Goal: Information Seeking & Learning: Learn about a topic

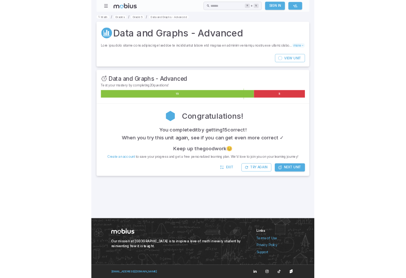
scroll to position [131, 0]
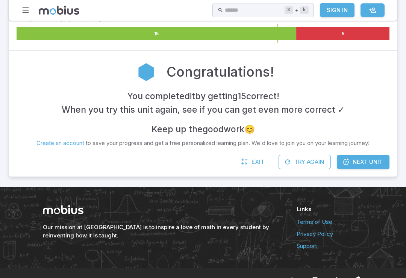
click at [363, 159] on span "Next Unit" at bounding box center [368, 162] width 30 height 8
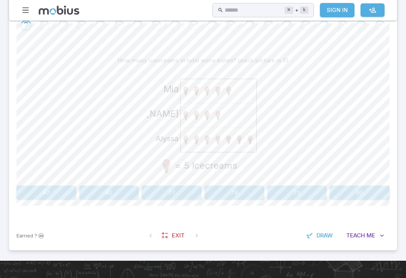
scroll to position [192, 0]
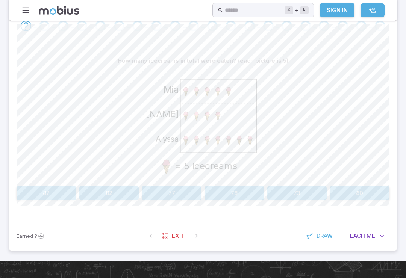
click at [190, 117] on image at bounding box center [186, 116] width 11 height 11
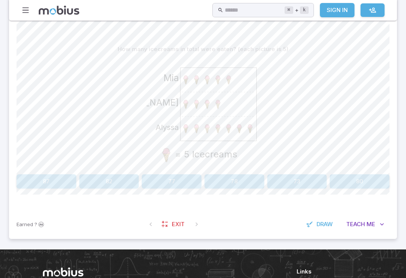
click at [363, 180] on button "80" at bounding box center [360, 182] width 60 height 14
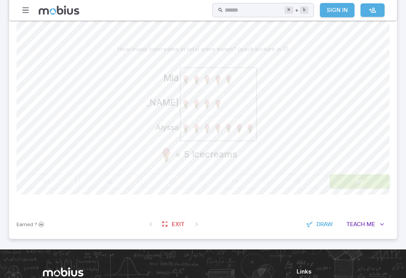
click at [351, 80] on div "Alyssa Evan Mia = 5 Icecreams" at bounding box center [203, 113] width 373 height 115
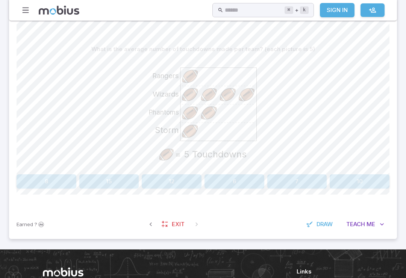
click at [384, 86] on div "Storm Phantoms Wizards Rangers = 5 Touchdowns" at bounding box center [203, 113] width 373 height 115
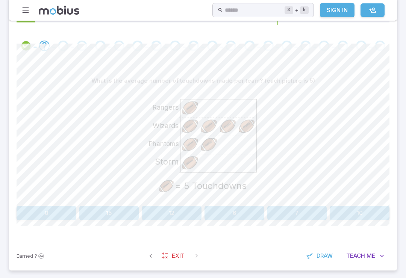
scroll to position [171, 0]
click at [365, 214] on button "10" at bounding box center [360, 214] width 60 height 14
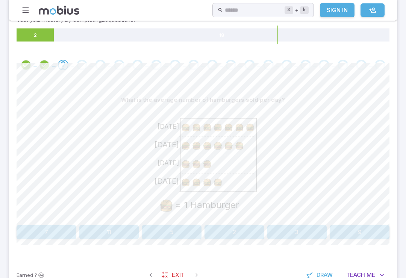
scroll to position [155, 0]
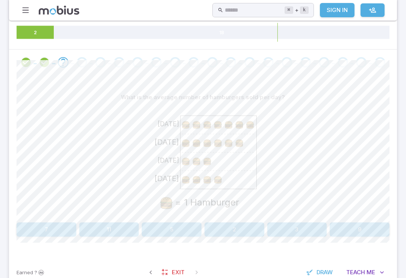
click at [184, 127] on image at bounding box center [186, 125] width 11 height 11
click at [197, 125] on image at bounding box center [196, 125] width 11 height 11
click at [217, 128] on image at bounding box center [218, 125] width 11 height 11
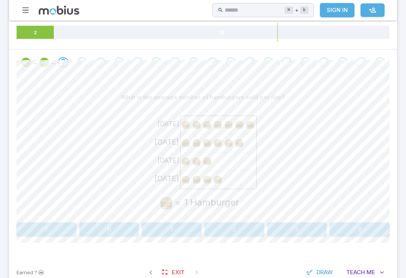
click at [245, 124] on image at bounding box center [250, 125] width 11 height 11
click at [181, 144] on image at bounding box center [186, 143] width 11 height 11
click at [351, 232] on button "9" at bounding box center [360, 230] width 60 height 14
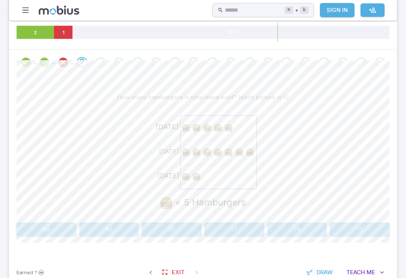
click at [241, 149] on image at bounding box center [239, 152] width 11 height 11
click at [252, 149] on image at bounding box center [250, 152] width 11 height 11
click at [184, 180] on image at bounding box center [186, 176] width 11 height 11
click at [203, 172] on icon at bounding box center [219, 152] width 76 height 73
click at [178, 232] on button "70" at bounding box center [172, 230] width 60 height 14
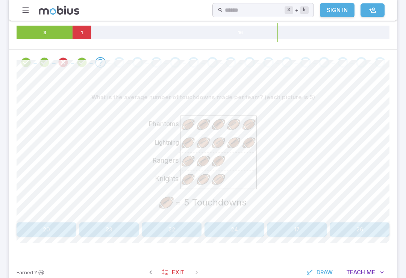
click at [322, 270] on span "Draw" at bounding box center [325, 273] width 16 height 8
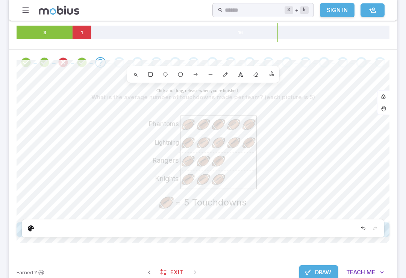
click at [252, 72] on div "0" at bounding box center [256, 75] width 14 height 14
click at [241, 74] on polyline at bounding box center [241, 74] width 4 height 4
click at [220, 76] on div "7" at bounding box center [226, 75] width 14 height 14
click at [250, 78] on div "0" at bounding box center [256, 75] width 14 height 14
click at [241, 77] on div "8" at bounding box center [241, 75] width 14 height 14
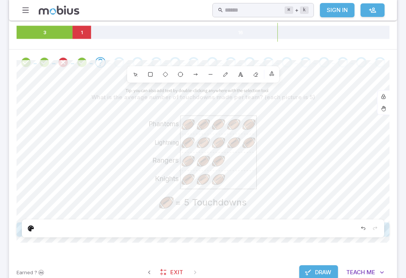
click at [221, 75] on div "7" at bounding box center [226, 75] width 14 height 14
click at [254, 74] on icon at bounding box center [255, 74] width 4 height 4
click at [320, 269] on span "Draw" at bounding box center [323, 273] width 16 height 8
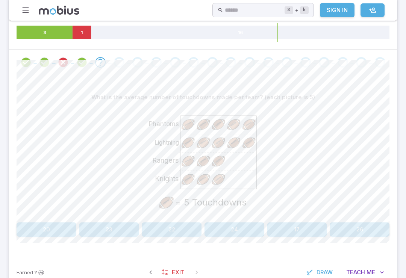
click at [364, 230] on button "26" at bounding box center [360, 230] width 60 height 14
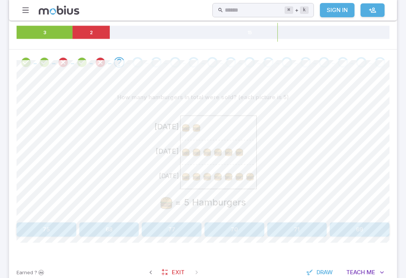
click at [249, 165] on icon at bounding box center [219, 152] width 76 height 73
click at [235, 223] on button "70" at bounding box center [235, 230] width 60 height 14
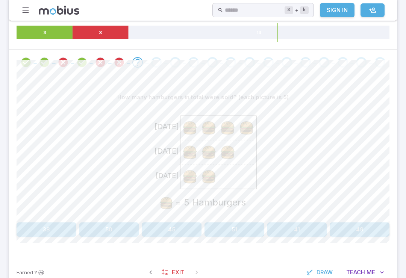
click at [2, 8] on section "Math / Grades / Grade 5 / Data and Graphs (Mins, Max, Averages) - Intro Data an…" at bounding box center [203, 81] width 406 height 433
click at [176, 228] on button "45" at bounding box center [172, 230] width 60 height 14
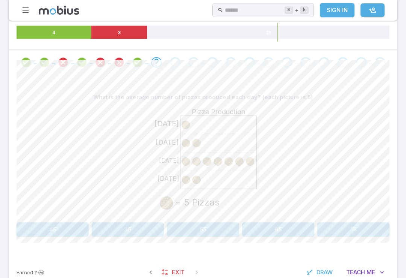
click at [211, 101] on div "What is the average number of pizzas produced each day? (each picture is 5)" at bounding box center [203, 97] width 373 height 14
click at [196, 129] on icon at bounding box center [219, 152] width 76 height 73
click at [179, 144] on icon "Thursday Wednesday Tuesday Monday Pizza Production = 5 Pizzas" at bounding box center [203, 161] width 113 height 113
click at [179, 164] on icon "Thursday Wednesday Tuesday Monday Pizza Production = 5 Pizzas" at bounding box center [203, 161] width 113 height 113
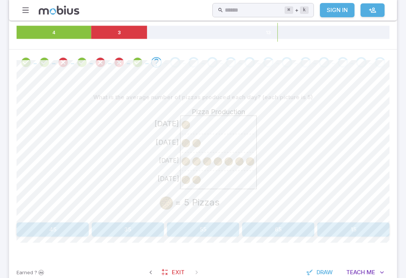
click at [201, 164] on image at bounding box center [196, 161] width 11 height 11
click at [209, 162] on image at bounding box center [207, 161] width 11 height 11
click at [232, 162] on image at bounding box center [228, 161] width 11 height 11
click at [237, 161] on image at bounding box center [239, 161] width 11 height 11
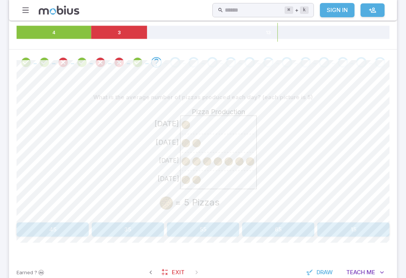
click at [237, 161] on image at bounding box center [239, 161] width 11 height 11
click at [179, 182] on icon "Thursday Wednesday Tuesday Monday Pizza Production = 5 Pizzas" at bounding box center [203, 161] width 113 height 113
click at [197, 180] on image at bounding box center [196, 180] width 11 height 11
click at [285, 230] on button "65" at bounding box center [278, 230] width 72 height 14
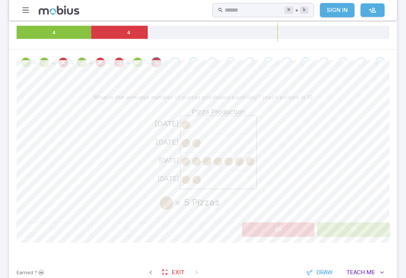
click at [404, 133] on section "Math / Grades / Grade 5 / Data and Graphs (Mins, Max, Averages) - Intro Data an…" at bounding box center [203, 81] width 406 height 433
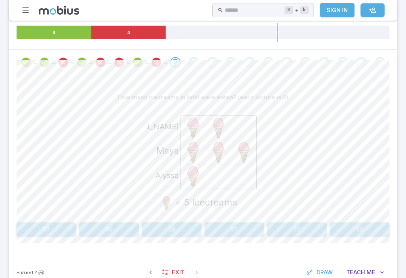
scroll to position [156, 0]
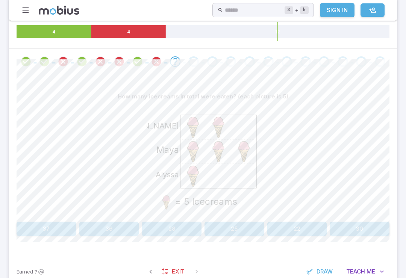
click at [221, 113] on icon "Alyssa Maya Harper = 5 Icecreams" at bounding box center [203, 160] width 113 height 113
click at [190, 153] on image at bounding box center [194, 153] width 26 height 26
click at [222, 147] on image at bounding box center [219, 153] width 26 height 26
click at [244, 150] on image at bounding box center [244, 153] width 26 height 26
click at [188, 167] on image at bounding box center [194, 177] width 26 height 26
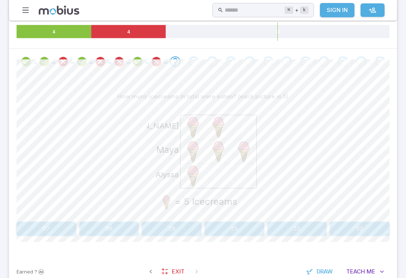
click at [366, 235] on button "30" at bounding box center [360, 229] width 60 height 14
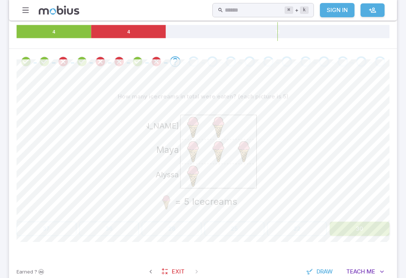
scroll to position [156, 0]
click at [367, 236] on div "How many icecreams in total were eaten? (each picture is 5) Alyssa Maya Harper …" at bounding box center [203, 165] width 373 height 183
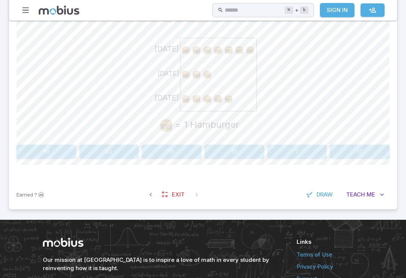
scroll to position [218, 0]
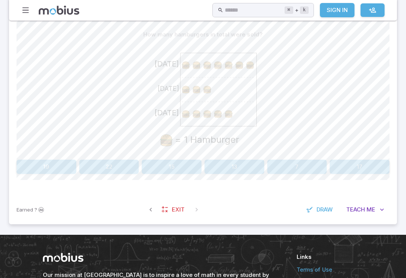
click at [184, 99] on icon at bounding box center [219, 89] width 76 height 73
click at [184, 98] on icon at bounding box center [219, 89] width 76 height 73
click at [211, 81] on icon at bounding box center [219, 89] width 76 height 73
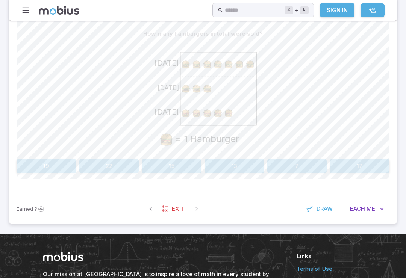
scroll to position [219, 0]
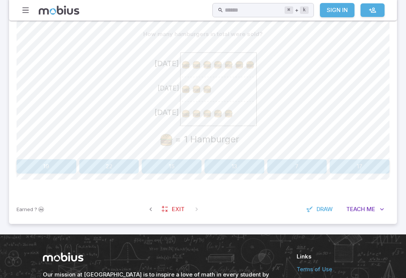
click at [197, 61] on image at bounding box center [196, 64] width 11 height 11
click at [212, 62] on image at bounding box center [207, 64] width 11 height 11
click at [218, 64] on image at bounding box center [218, 64] width 11 height 11
click at [243, 66] on image at bounding box center [239, 64] width 11 height 11
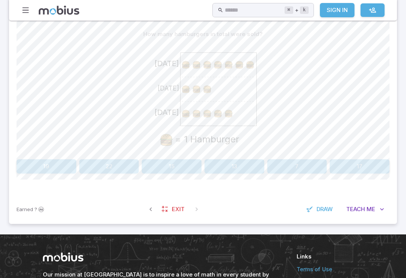
click at [243, 66] on image at bounding box center [239, 64] width 11 height 11
click at [190, 63] on image at bounding box center [186, 64] width 11 height 11
click at [190, 62] on image at bounding box center [186, 64] width 11 height 11
click at [209, 64] on image at bounding box center [207, 64] width 11 height 11
click at [225, 64] on image at bounding box center [228, 64] width 11 height 11
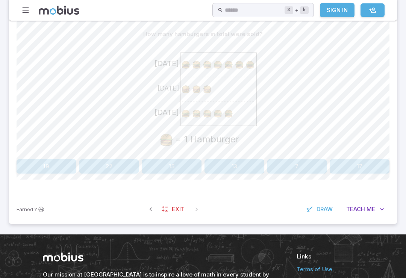
click at [229, 67] on image at bounding box center [228, 64] width 11 height 11
click at [247, 67] on image at bounding box center [250, 64] width 11 height 11
click at [255, 68] on image at bounding box center [250, 64] width 11 height 11
click at [243, 65] on image at bounding box center [239, 64] width 11 height 11
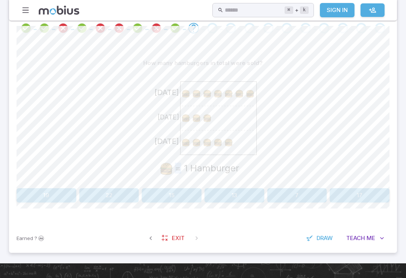
scroll to position [191, 0]
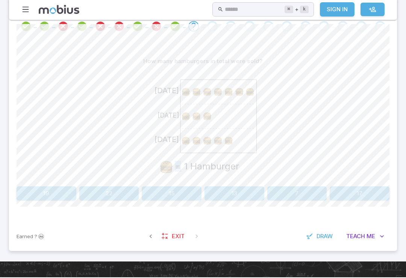
click at [266, 180] on div "Sunday Saturday Friday = 1 Hamburger" at bounding box center [203, 126] width 373 height 115
click at [188, 139] on image at bounding box center [186, 141] width 11 height 11
click at [211, 119] on image at bounding box center [207, 117] width 11 height 11
click at [203, 141] on image at bounding box center [207, 141] width 11 height 11
click at [210, 147] on icon at bounding box center [219, 116] width 76 height 73
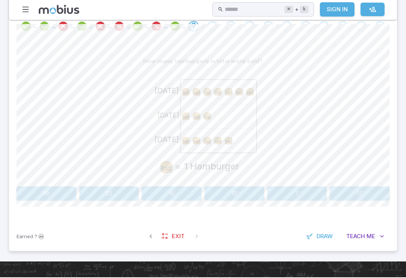
click at [221, 143] on image at bounding box center [218, 141] width 11 height 11
click at [231, 150] on icon at bounding box center [219, 116] width 76 height 73
click at [159, 193] on button "15" at bounding box center [172, 194] width 60 height 14
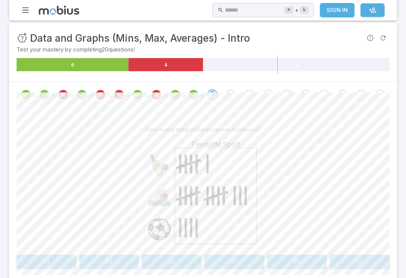
scroll to position [124, 0]
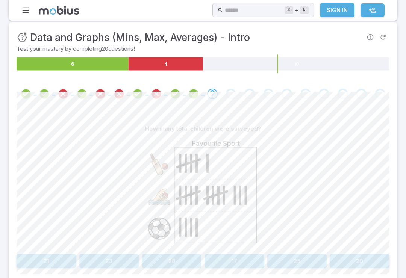
click at [369, 258] on button "20" at bounding box center [360, 261] width 60 height 14
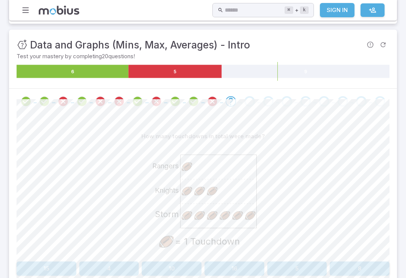
scroll to position [119, 0]
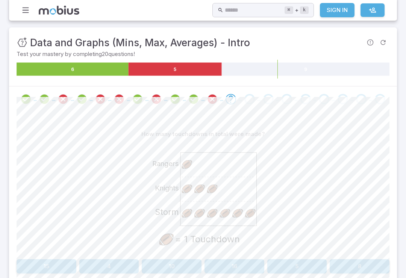
click at [184, 204] on icon at bounding box center [219, 189] width 76 height 73
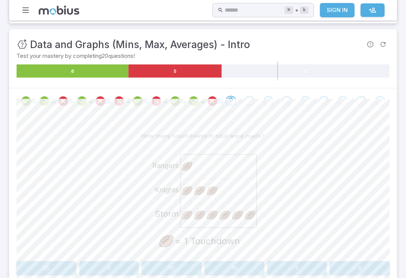
click at [221, 190] on icon at bounding box center [219, 191] width 76 height 73
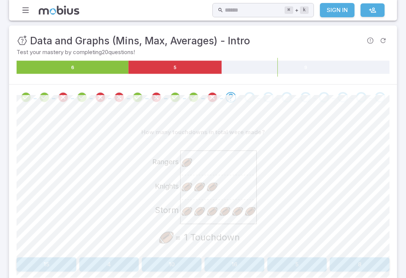
scroll to position [120, 0]
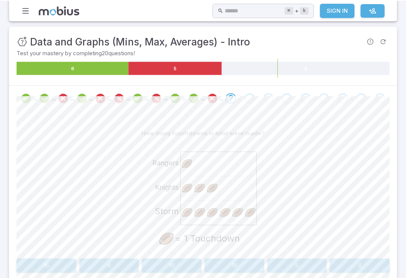
click at [200, 215] on image at bounding box center [199, 212] width 12 height 12
click at [220, 221] on icon at bounding box center [219, 187] width 76 height 73
click at [237, 219] on icon at bounding box center [219, 187] width 76 height 73
click at [255, 218] on image at bounding box center [250, 212] width 12 height 12
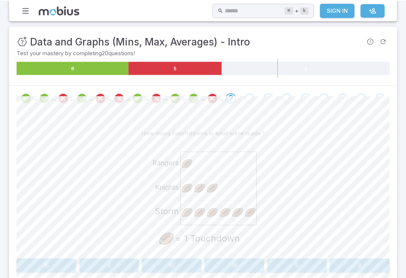
click at [161, 270] on button "10" at bounding box center [172, 265] width 60 height 14
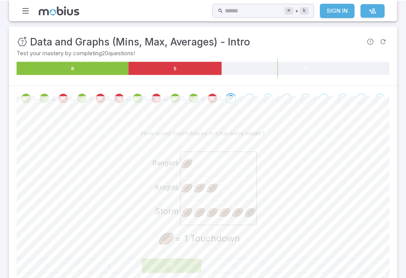
scroll to position [120, 0]
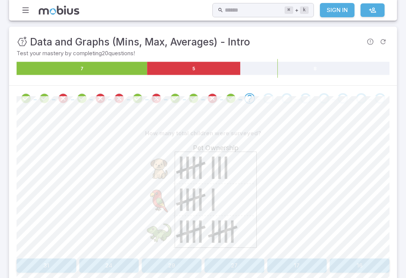
click at [182, 179] on icon at bounding box center [216, 200] width 82 height 96
click at [193, 177] on icon at bounding box center [216, 200] width 82 height 96
click at [200, 179] on icon at bounding box center [216, 200] width 82 height 96
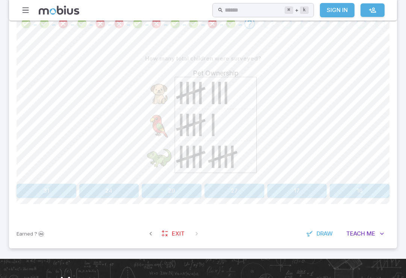
scroll to position [194, 0]
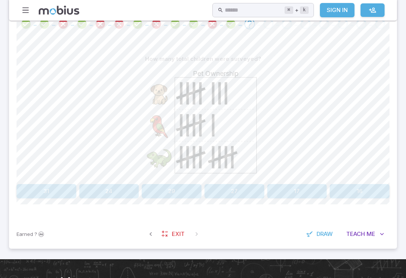
click at [207, 103] on icon at bounding box center [216, 125] width 82 height 96
click at [226, 107] on icon at bounding box center [216, 125] width 82 height 96
click at [181, 121] on icon at bounding box center [181, 125] width 0 height 23
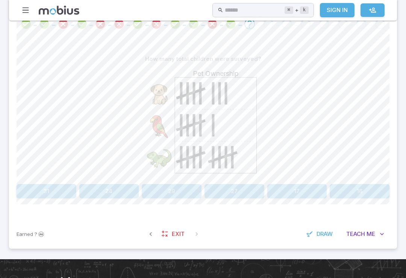
click at [196, 118] on icon at bounding box center [216, 125] width 82 height 96
click at [200, 119] on icon at bounding box center [200, 125] width 0 height 23
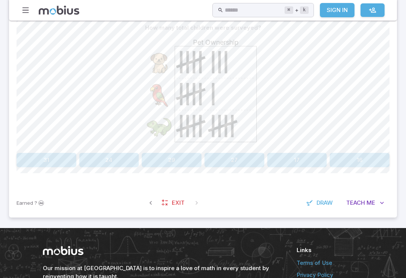
scroll to position [225, 0]
click at [212, 104] on icon at bounding box center [216, 95] width 82 height 96
click at [181, 121] on icon at bounding box center [181, 126] width 0 height 23
click at [190, 124] on icon at bounding box center [190, 127] width 29 height 10
click at [194, 121] on icon at bounding box center [194, 126] width 0 height 23
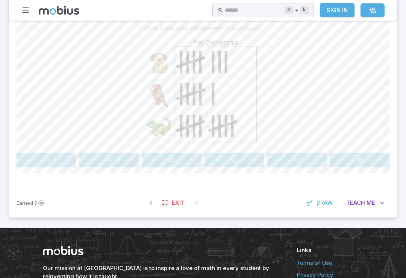
click at [203, 118] on icon at bounding box center [216, 95] width 82 height 96
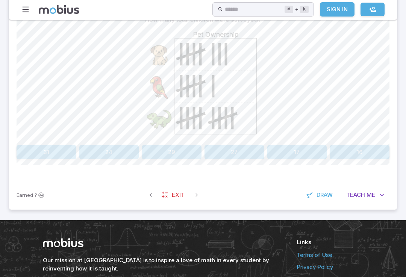
click at [212, 111] on icon at bounding box center [216, 87] width 82 height 96
click at [222, 114] on icon at bounding box center [216, 87] width 82 height 96
click at [232, 111] on icon at bounding box center [232, 119] width 0 height 23
click at [215, 121] on icon at bounding box center [216, 87] width 82 height 96
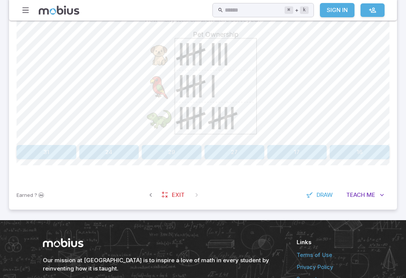
click at [120, 154] on button "24" at bounding box center [109, 152] width 60 height 14
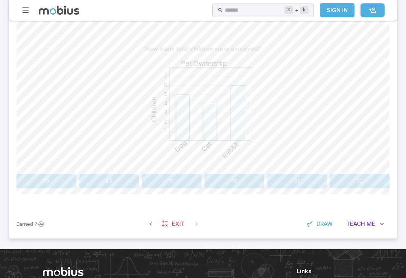
scroll to position [204, 0]
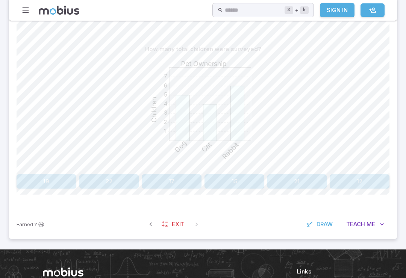
click at [334, 153] on div "1 2 3 4 5 6 7 Pet Ownership Children Dog Cat Rabbit" at bounding box center [203, 113] width 373 height 115
click at [365, 167] on div "1 2 3 4 5 6 7 Pet Ownership Children Dog Cat Rabbit" at bounding box center [203, 113] width 373 height 115
click at [364, 166] on div "1 2 3 4 5 6 7 Pet Ownership Children Dog Cat Rabbit" at bounding box center [203, 113] width 373 height 115
click at [352, 184] on button "12" at bounding box center [360, 182] width 60 height 14
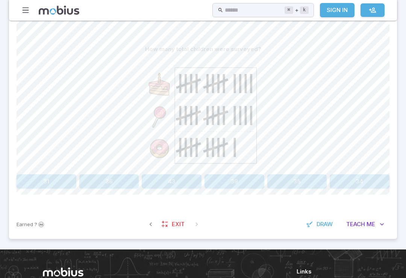
click at [176, 84] on icon at bounding box center [216, 116] width 82 height 96
click at [191, 80] on icon at bounding box center [188, 83] width 24 height 8
click at [195, 77] on icon at bounding box center [216, 116] width 82 height 96
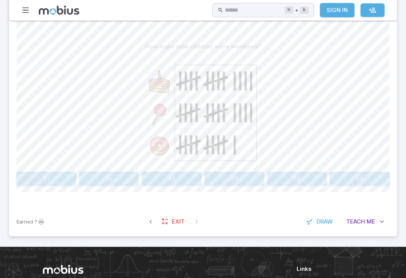
click at [206, 76] on icon at bounding box center [216, 113] width 82 height 96
click at [219, 77] on icon at bounding box center [219, 81] width 0 height 19
click at [222, 76] on icon at bounding box center [216, 113] width 82 height 96
click at [235, 81] on icon at bounding box center [235, 81] width 0 height 19
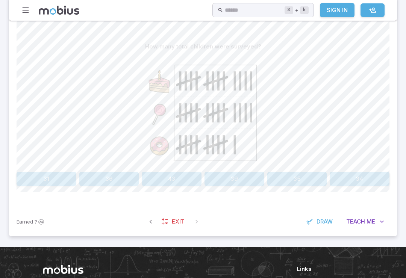
click at [240, 85] on icon at bounding box center [240, 81] width 0 height 19
click at [250, 85] on icon at bounding box center [216, 113] width 82 height 96
click at [249, 85] on icon at bounding box center [216, 113] width 82 height 96
click at [177, 108] on icon at bounding box center [216, 113] width 82 height 96
click at [187, 106] on icon at bounding box center [216, 113] width 82 height 96
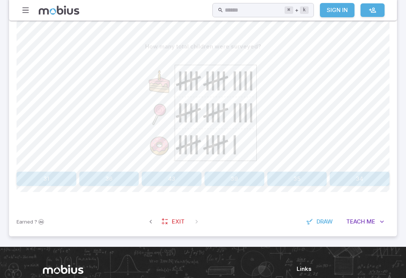
click at [195, 104] on icon at bounding box center [216, 113] width 82 height 96
click at [200, 104] on icon at bounding box center [216, 113] width 82 height 96
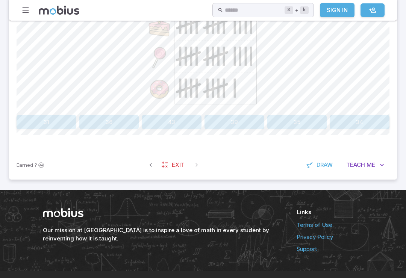
scroll to position [249, 0]
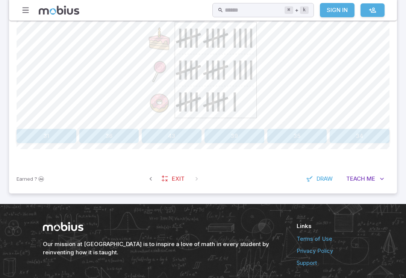
click at [209, 81] on icon at bounding box center [216, 71] width 82 height 96
click at [212, 80] on icon at bounding box center [216, 71] width 82 height 96
click at [221, 79] on icon at bounding box center [216, 71] width 82 height 96
click at [224, 80] on icon at bounding box center [216, 71] width 82 height 96
click at [234, 79] on icon at bounding box center [216, 71] width 82 height 96
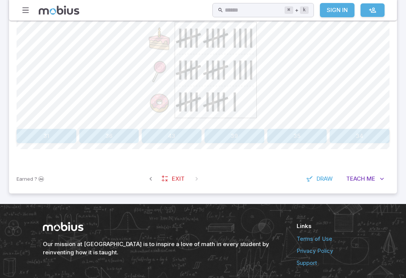
click at [243, 80] on icon at bounding box center [216, 71] width 82 height 96
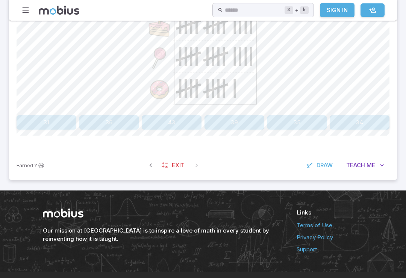
scroll to position [260, 0]
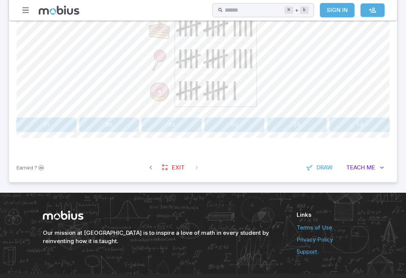
click at [234, 68] on icon at bounding box center [216, 59] width 82 height 96
click at [240, 69] on icon at bounding box center [216, 59] width 82 height 96
click at [246, 70] on icon at bounding box center [216, 59] width 82 height 96
click at [246, 69] on icon at bounding box center [216, 59] width 82 height 96
click at [181, 88] on icon at bounding box center [181, 91] width 0 height 19
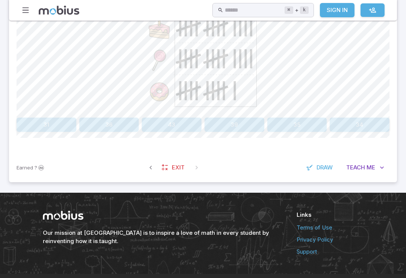
click at [186, 86] on icon at bounding box center [186, 91] width 0 height 19
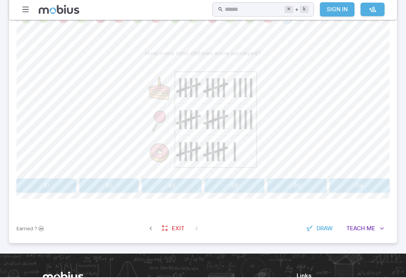
scroll to position [200, 0]
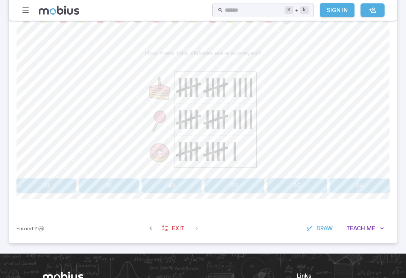
click at [234, 130] on icon at bounding box center [216, 120] width 82 height 96
click at [246, 129] on icon at bounding box center [216, 120] width 82 height 96
click at [253, 131] on icon at bounding box center [216, 120] width 82 height 96
click at [178, 146] on icon at bounding box center [216, 120] width 82 height 96
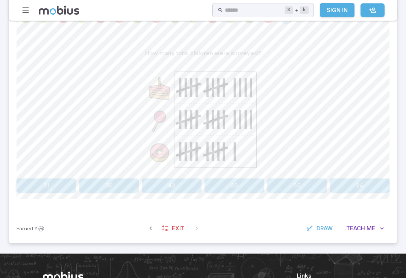
click at [178, 146] on icon at bounding box center [216, 120] width 82 height 96
click at [194, 146] on icon at bounding box center [216, 120] width 82 height 96
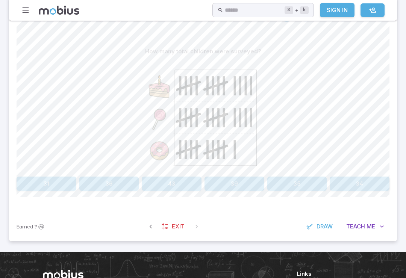
scroll to position [202, 0]
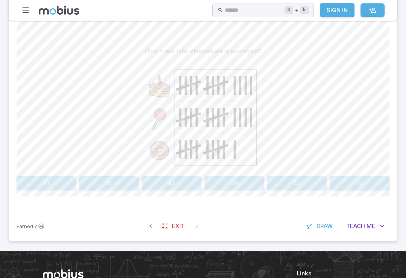
click at [209, 141] on icon at bounding box center [216, 118] width 82 height 96
click at [220, 144] on icon at bounding box center [216, 118] width 82 height 96
click at [209, 151] on icon at bounding box center [215, 149] width 24 height 8
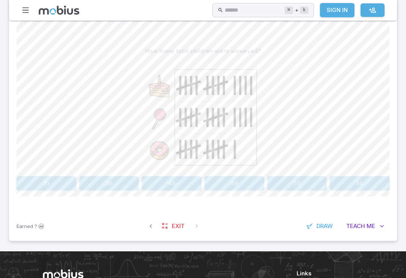
click at [237, 155] on icon at bounding box center [216, 118] width 82 height 96
click at [56, 188] on button "31" at bounding box center [47, 183] width 60 height 14
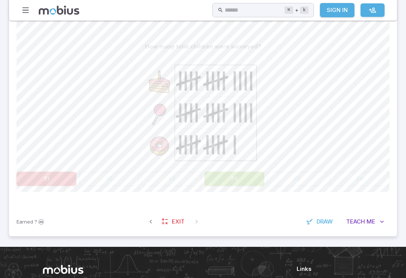
click at [357, 141] on div at bounding box center [203, 111] width 373 height 115
click at [386, 147] on div at bounding box center [203, 111] width 373 height 115
click at [385, 147] on div at bounding box center [203, 111] width 373 height 115
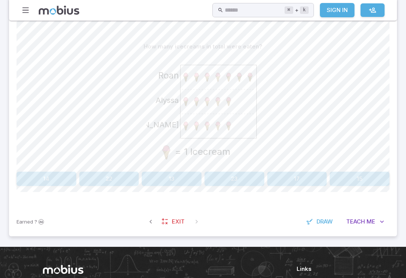
click at [390, 146] on div "How many icecreams in total were eaten? Carter Alyssa Roan = 1 Icecream 14 22 1…" at bounding box center [203, 115] width 388 height 183
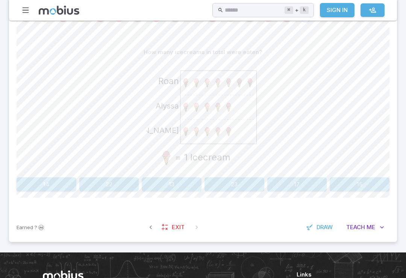
scroll to position [201, 0]
click at [179, 84] on icon "Carter Alyssa Roan = 1 Icecream" at bounding box center [203, 115] width 113 height 113
click at [179, 83] on icon "Carter Alyssa Roan = 1 Icecream" at bounding box center [203, 115] width 113 height 113
click at [207, 88] on icon at bounding box center [219, 107] width 76 height 73
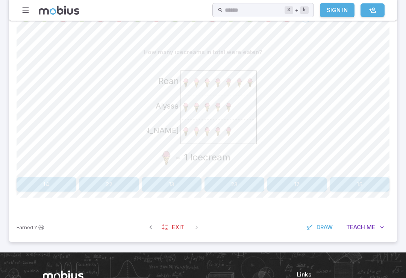
click at [227, 87] on image at bounding box center [228, 82] width 11 height 11
click at [250, 84] on image at bounding box center [250, 82] width 11 height 11
click at [181, 108] on image at bounding box center [186, 107] width 11 height 11
click at [199, 109] on image at bounding box center [196, 107] width 11 height 11
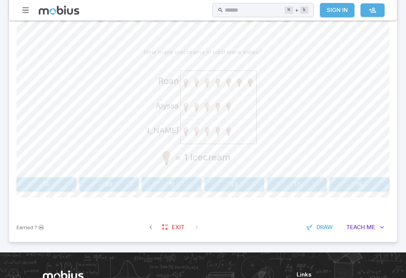
click at [199, 109] on image at bounding box center [196, 107] width 11 height 11
click at [217, 112] on icon at bounding box center [219, 107] width 76 height 73
click at [237, 111] on icon at bounding box center [219, 107] width 76 height 73
click at [184, 137] on icon at bounding box center [219, 107] width 76 height 73
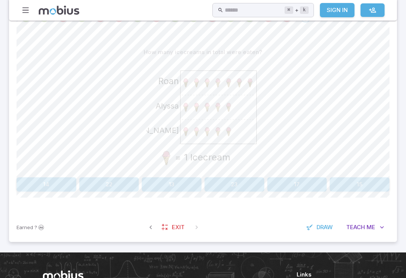
click at [209, 134] on image at bounding box center [207, 131] width 11 height 11
click at [217, 134] on image at bounding box center [218, 131] width 11 height 11
click at [306, 184] on button "17" at bounding box center [297, 185] width 60 height 14
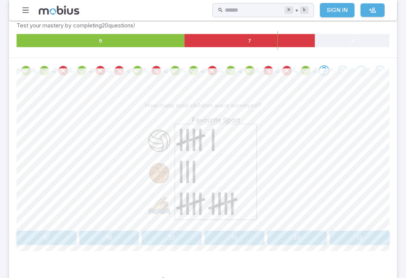
scroll to position [150, 0]
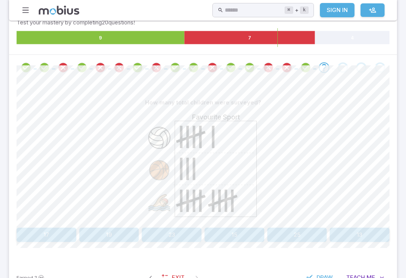
click at [50, 233] on button "17" at bounding box center [47, 235] width 60 height 14
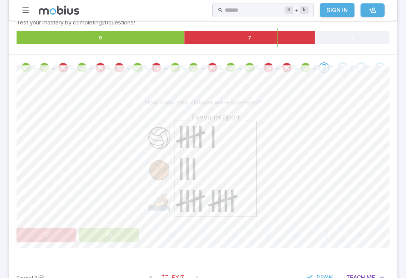
click at [222, 150] on icon at bounding box center [216, 169] width 82 height 96
click at [336, 182] on div "Favourite Sport" at bounding box center [203, 167] width 373 height 115
click at [359, 171] on div "Favourite Sport" at bounding box center [203, 167] width 373 height 115
click at [354, 175] on div "Favourite Sport" at bounding box center [203, 167] width 373 height 115
click at [363, 173] on div "Favourite Sport" at bounding box center [203, 167] width 373 height 115
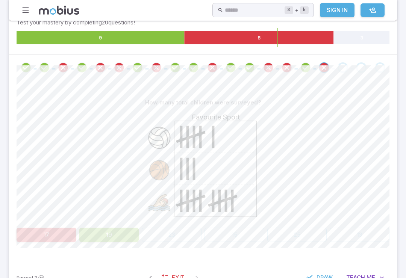
click at [373, 170] on div "Favourite Sport" at bounding box center [203, 167] width 373 height 115
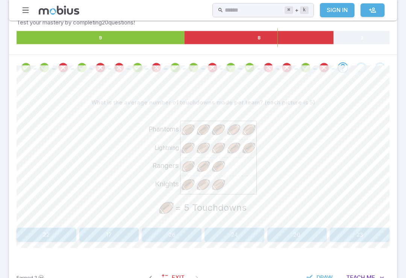
click at [382, 170] on div "Knights Rangers Lightning Phantoms = 5 Touchdowns" at bounding box center [203, 167] width 373 height 115
click at [182, 133] on image at bounding box center [188, 130] width 15 height 15
click at [184, 136] on image at bounding box center [188, 130] width 15 height 15
click at [187, 135] on image at bounding box center [188, 130] width 15 height 15
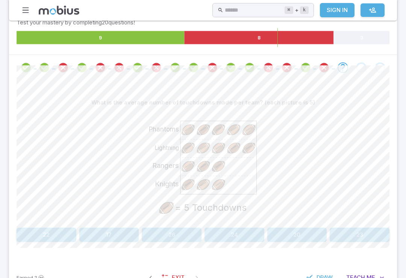
click at [187, 135] on image at bounding box center [188, 130] width 15 height 15
click at [222, 131] on image at bounding box center [218, 130] width 15 height 15
click at [253, 129] on image at bounding box center [248, 130] width 15 height 15
click at [188, 149] on image at bounding box center [188, 148] width 15 height 15
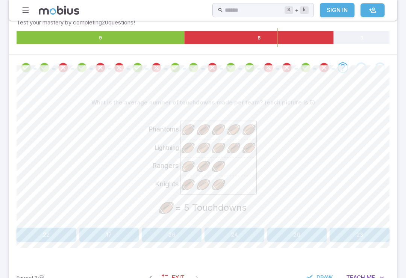
click at [200, 152] on image at bounding box center [203, 148] width 15 height 15
click at [220, 150] on image at bounding box center [218, 148] width 15 height 15
click at [238, 146] on image at bounding box center [233, 148] width 15 height 15
click at [255, 148] on image at bounding box center [248, 148] width 15 height 15
click at [185, 167] on image at bounding box center [188, 166] width 15 height 15
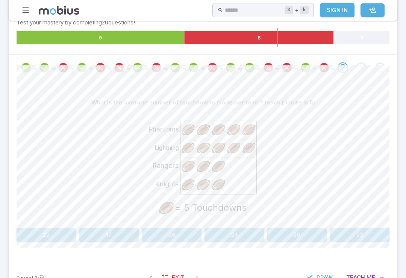
click at [202, 166] on image at bounding box center [203, 166] width 15 height 15
click at [216, 165] on image at bounding box center [218, 166] width 15 height 15
click at [189, 182] on image at bounding box center [188, 185] width 15 height 15
click at [202, 185] on image at bounding box center [203, 185] width 15 height 15
click at [225, 180] on image at bounding box center [218, 185] width 15 height 15
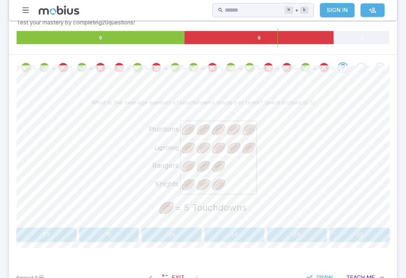
click at [179, 231] on button "26" at bounding box center [172, 235] width 60 height 14
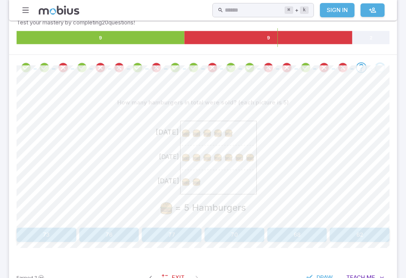
click at [187, 128] on image at bounding box center [186, 133] width 11 height 11
click at [218, 128] on image at bounding box center [218, 133] width 11 height 11
click at [184, 156] on image at bounding box center [186, 157] width 11 height 11
click at [201, 153] on image at bounding box center [196, 157] width 11 height 11
click at [201, 152] on image at bounding box center [196, 157] width 11 height 11
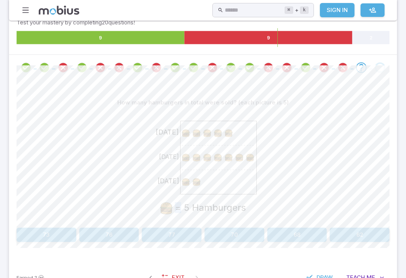
click at [232, 158] on image at bounding box center [228, 157] width 11 height 11
click at [189, 179] on image at bounding box center [186, 182] width 11 height 11
click at [248, 237] on button "70" at bounding box center [235, 235] width 60 height 14
click at [184, 134] on image at bounding box center [186, 133] width 11 height 11
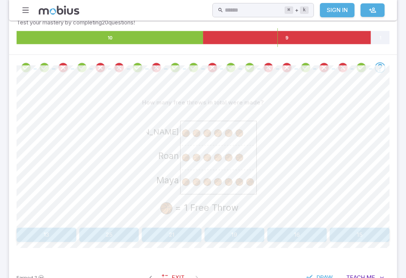
click at [184, 134] on image at bounding box center [186, 133] width 11 height 11
click at [208, 132] on image at bounding box center [207, 133] width 11 height 11
click at [208, 131] on image at bounding box center [207, 133] width 11 height 11
click at [232, 134] on image at bounding box center [228, 133] width 11 height 11
click at [243, 132] on image at bounding box center [239, 133] width 11 height 11
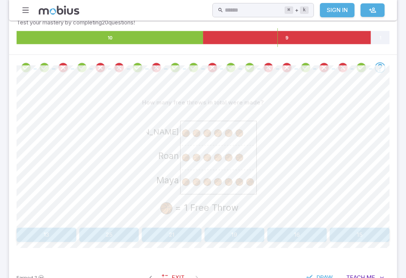
click at [187, 152] on image at bounding box center [186, 157] width 11 height 11
click at [194, 156] on image at bounding box center [196, 157] width 11 height 11
click at [207, 157] on image at bounding box center [207, 157] width 11 height 11
click at [212, 162] on image at bounding box center [207, 157] width 11 height 11
click at [231, 156] on image at bounding box center [228, 157] width 11 height 11
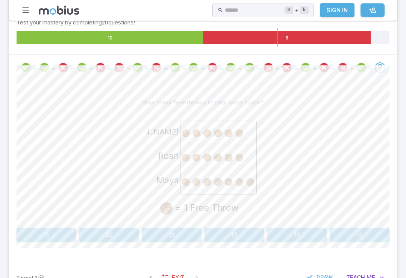
click at [247, 153] on icon at bounding box center [219, 157] width 76 height 73
click at [188, 181] on image at bounding box center [186, 182] width 11 height 11
click at [199, 181] on image at bounding box center [196, 182] width 11 height 11
click at [222, 177] on image at bounding box center [218, 182] width 11 height 11
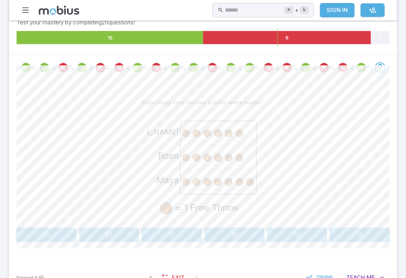
click at [229, 181] on image at bounding box center [228, 182] width 11 height 11
click at [236, 184] on image at bounding box center [239, 182] width 11 height 11
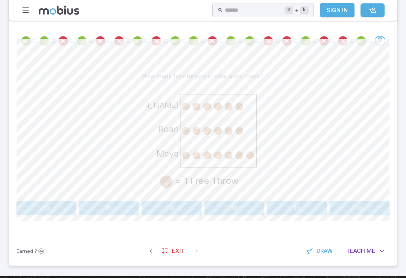
click at [246, 211] on button "19" at bounding box center [235, 209] width 60 height 14
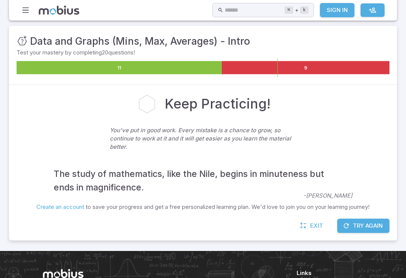
scroll to position [119, 0]
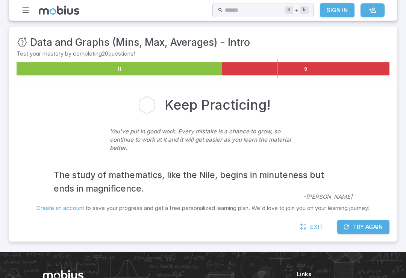
click at [359, 229] on button "Try Again" at bounding box center [363, 227] width 52 height 14
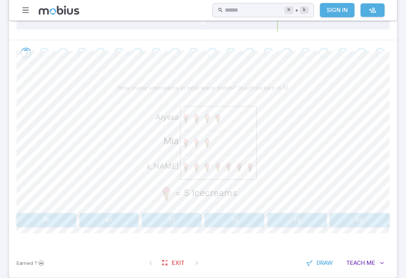
scroll to position [165, 0]
click at [182, 263] on span "Exit" at bounding box center [178, 264] width 13 height 8
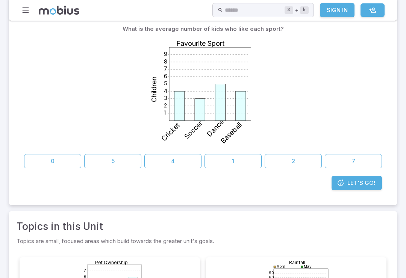
scroll to position [117, 0]
click at [361, 186] on span "Let's Go!" at bounding box center [362, 183] width 28 height 8
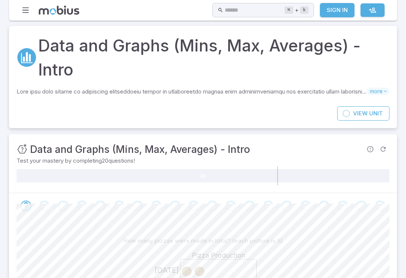
scroll to position [2, 0]
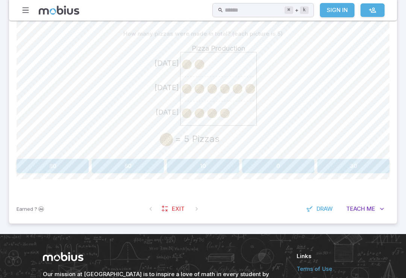
click at [212, 161] on button "10" at bounding box center [203, 166] width 72 height 14
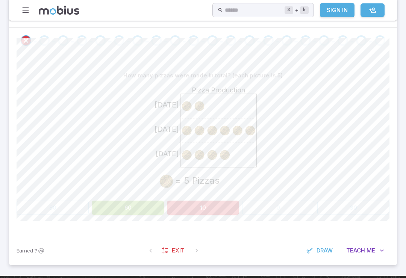
scroll to position [161, 0]
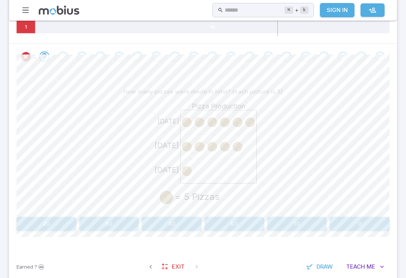
click at [139, 226] on button "60" at bounding box center [109, 224] width 60 height 14
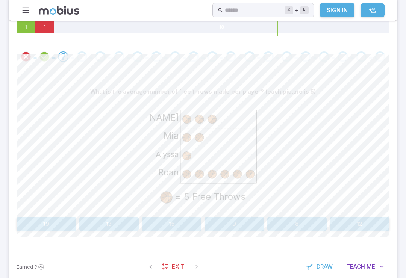
click at [268, 188] on div "Roan Alyssa Mia Evan = 5 Free Throws" at bounding box center [203, 156] width 373 height 115
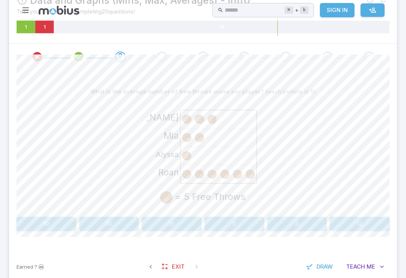
scroll to position [0, 0]
